Goal: Check status

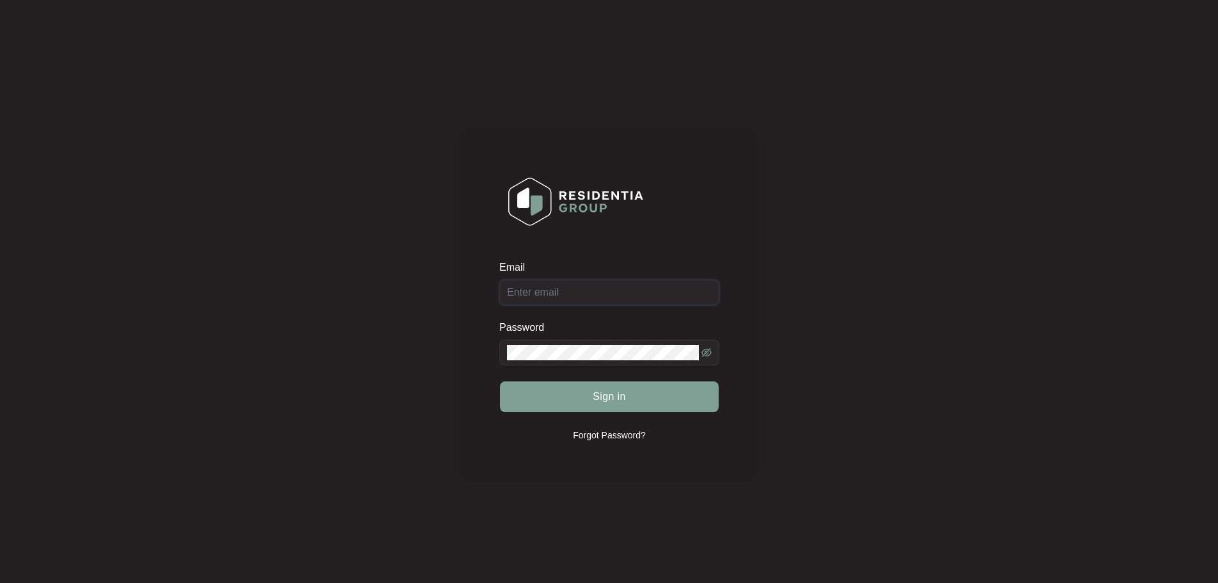
type input "[EMAIL_ADDRESS][DOMAIN_NAME]"
click at [621, 400] on span "Sign in" at bounding box center [609, 396] width 33 height 15
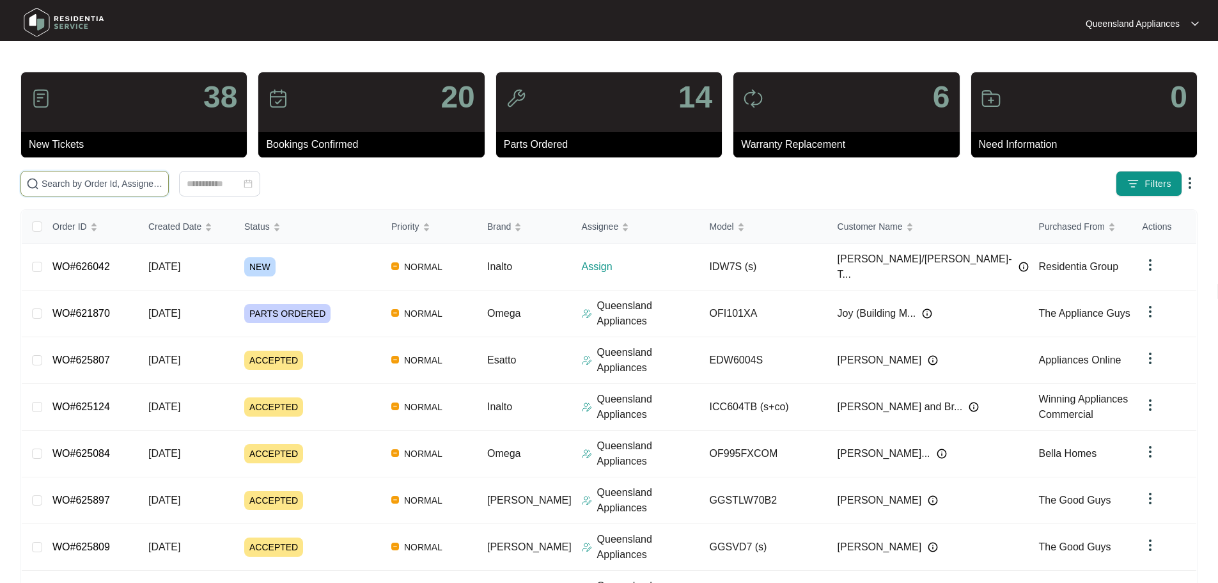
click at [145, 185] on input "text" at bounding box center [103, 184] width 122 height 14
paste input "625124"
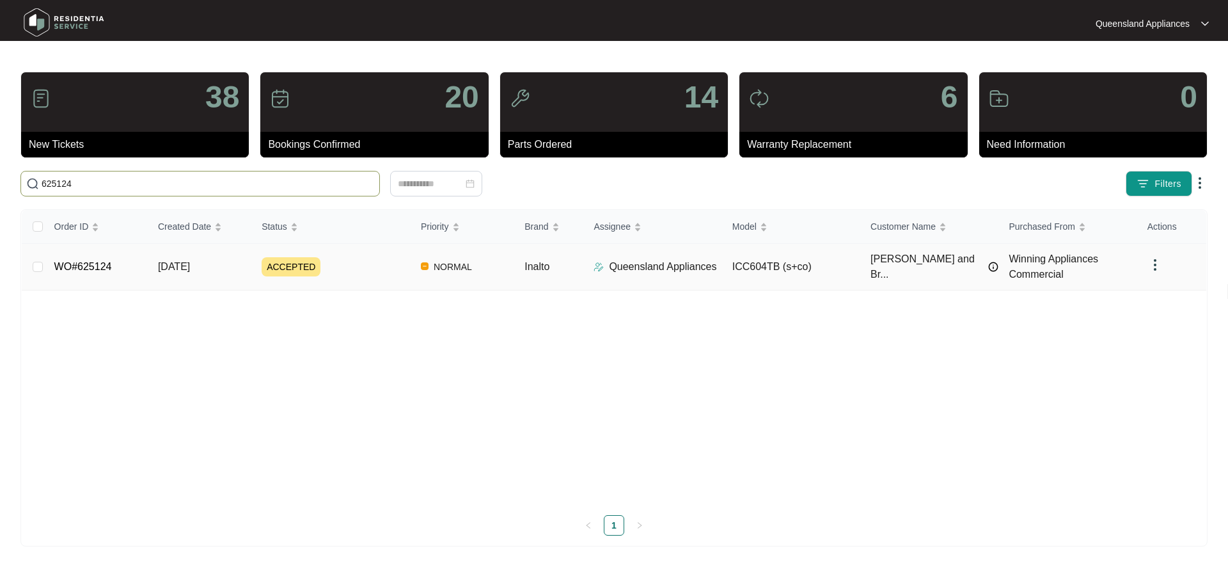
type input "625124"
click at [371, 275] on div "ACCEPTED" at bounding box center [336, 266] width 149 height 19
